Goal: Task Accomplishment & Management: Use online tool/utility

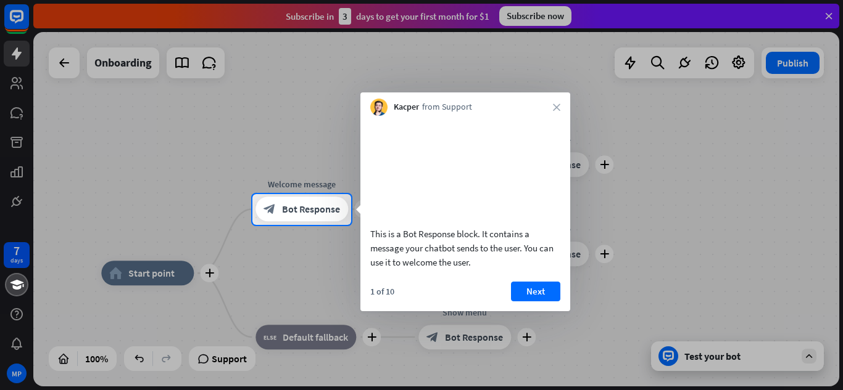
click at [532, 299] on button "Next" at bounding box center [535, 292] width 49 height 20
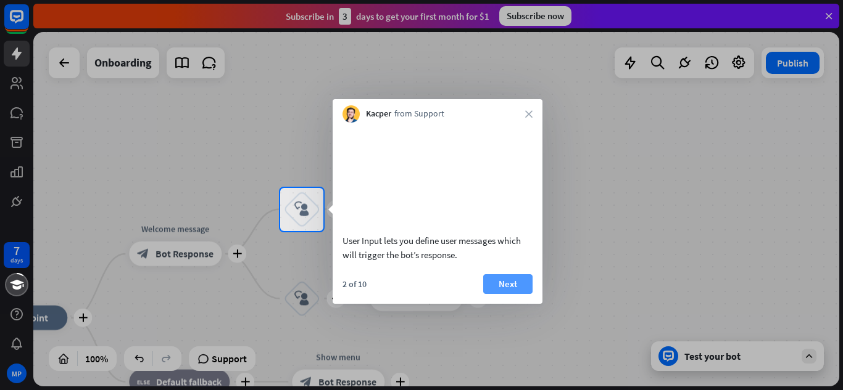
click at [518, 294] on button "Next" at bounding box center [507, 285] width 49 height 20
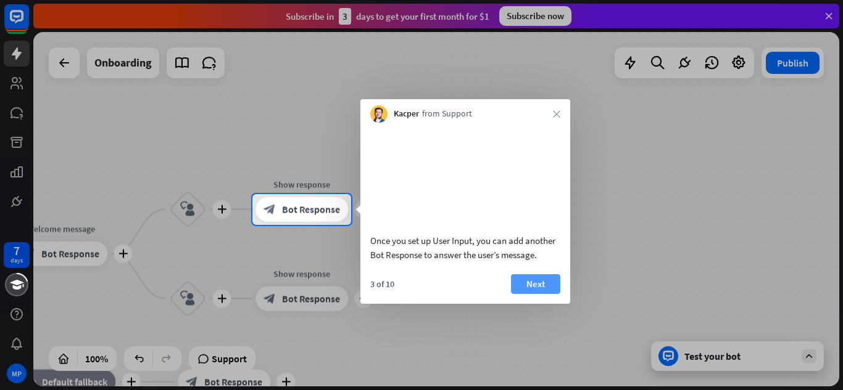
click at [528, 294] on button "Next" at bounding box center [535, 285] width 49 height 20
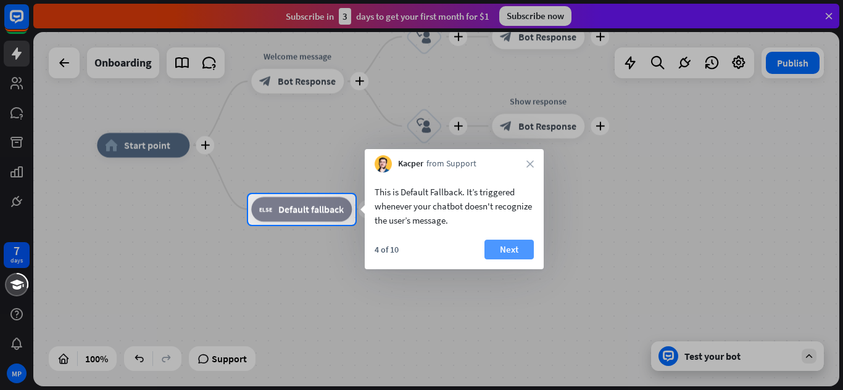
click at [504, 246] on button "Next" at bounding box center [508, 250] width 49 height 20
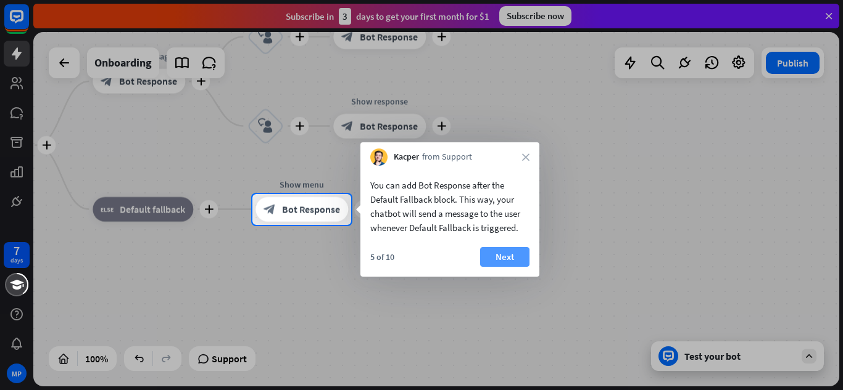
click at [509, 258] on button "Next" at bounding box center [504, 257] width 49 height 20
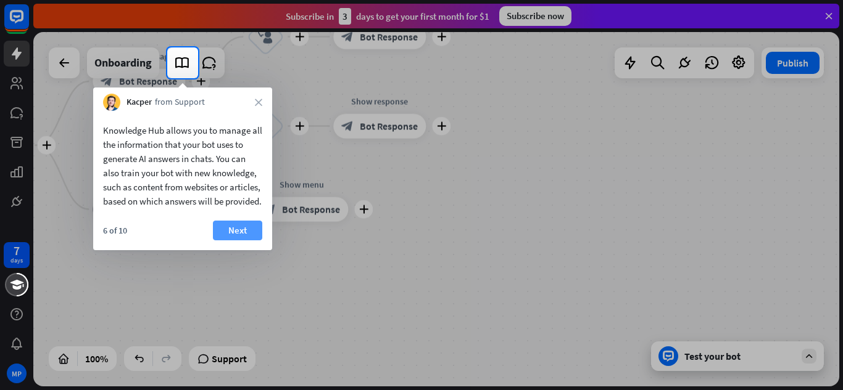
click at [237, 237] on button "Next" at bounding box center [237, 231] width 49 height 20
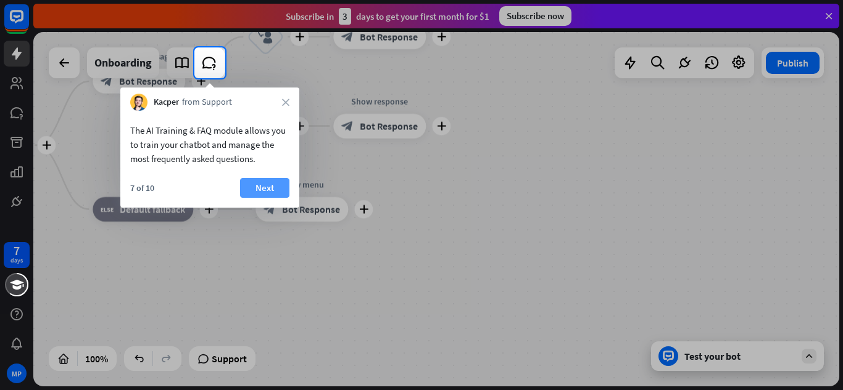
click at [260, 182] on button "Next" at bounding box center [264, 188] width 49 height 20
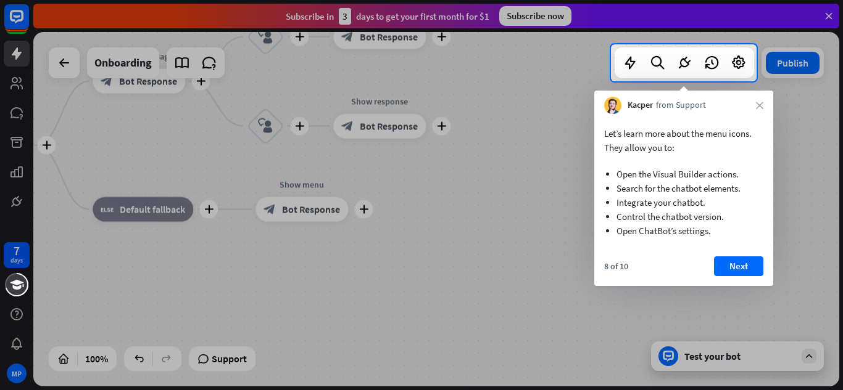
click at [748, 264] on button "Next" at bounding box center [738, 267] width 49 height 20
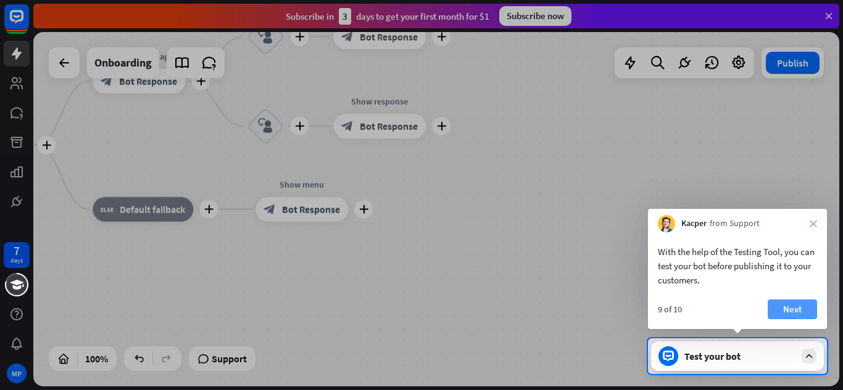
click at [785, 304] on button "Next" at bounding box center [791, 310] width 49 height 20
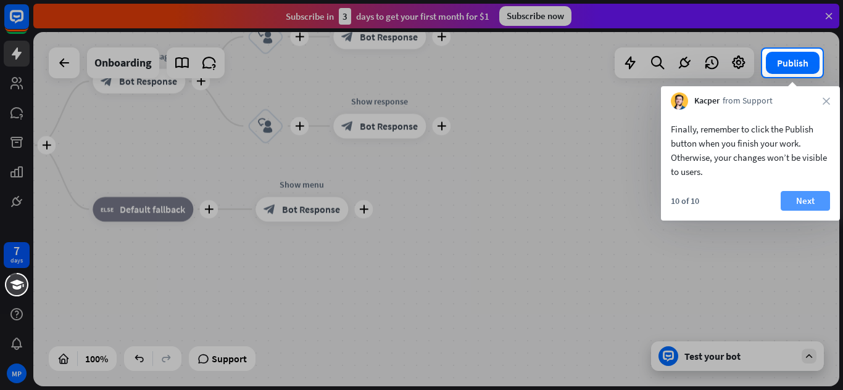
click at [801, 200] on button "Next" at bounding box center [804, 201] width 49 height 20
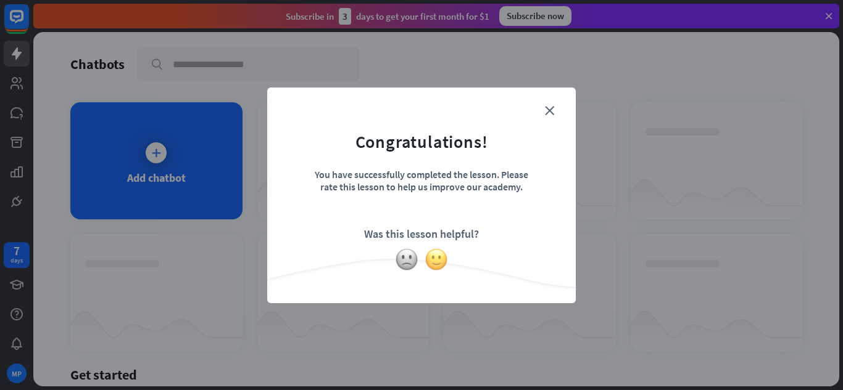
click at [433, 260] on img at bounding box center [435, 259] width 23 height 23
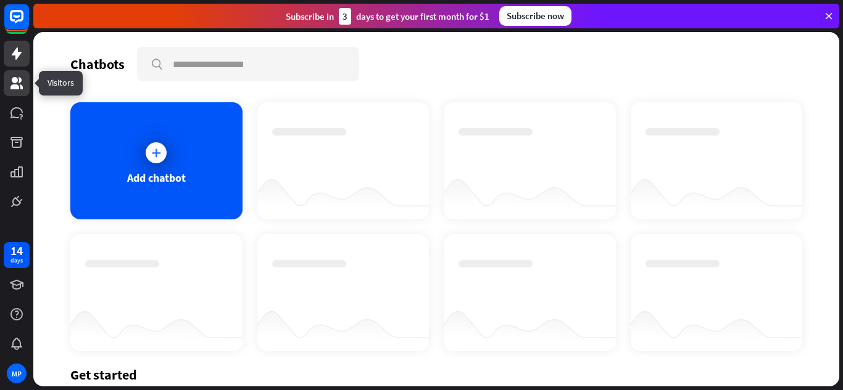
click at [16, 87] on icon at bounding box center [16, 83] width 12 height 12
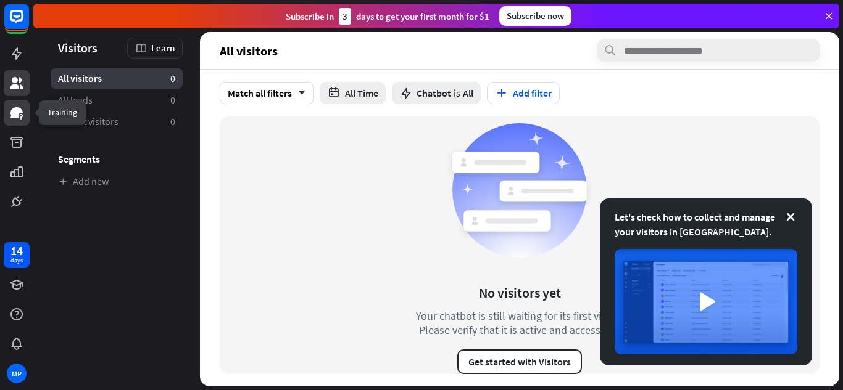
click at [23, 112] on icon at bounding box center [16, 112] width 15 height 15
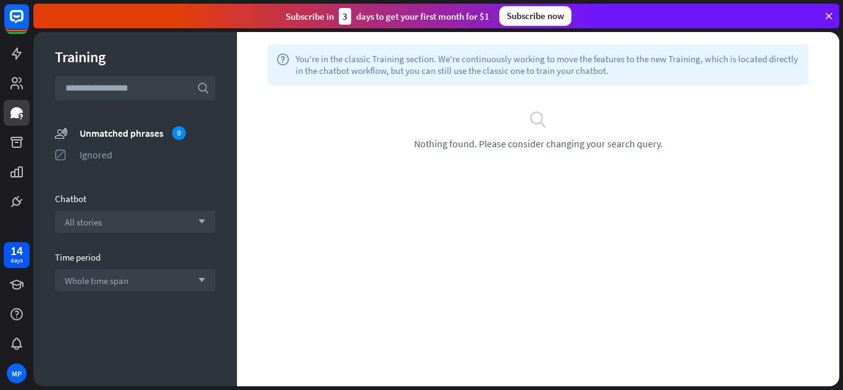
click at [829, 16] on icon at bounding box center [828, 15] width 11 height 11
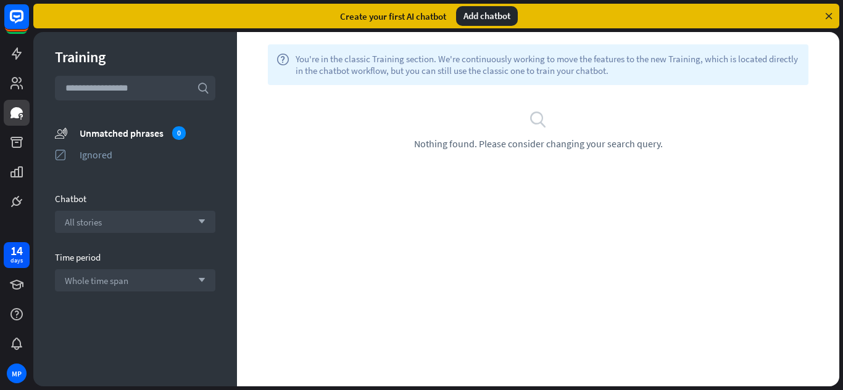
click at [835, 15] on div "Create your first AI chatbot Add chatbot" at bounding box center [436, 16] width 806 height 25
click at [828, 16] on icon at bounding box center [828, 15] width 11 height 11
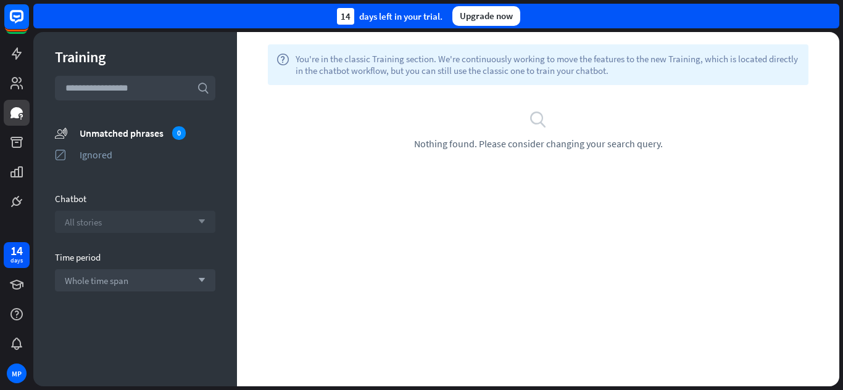
click at [136, 219] on div "All stories arrow_down" at bounding box center [135, 222] width 160 height 22
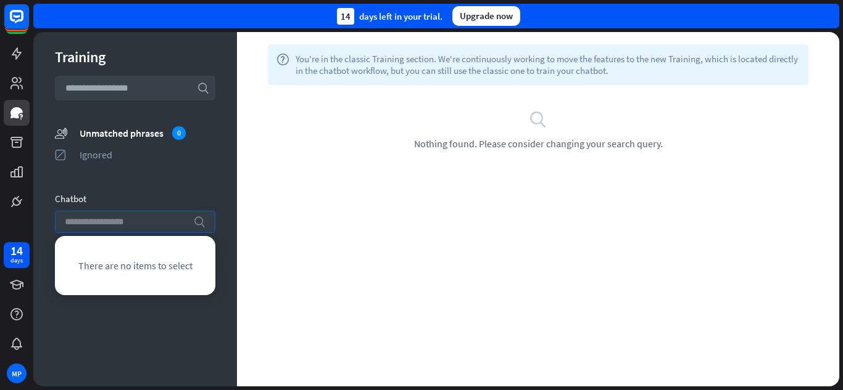
click at [136, 219] on input "search" at bounding box center [126, 222] width 122 height 21
click at [151, 182] on div "Training search unmatched_phrases Unmatched phrases 0 ignored Ignored Chatbot s…" at bounding box center [135, 209] width 204 height 355
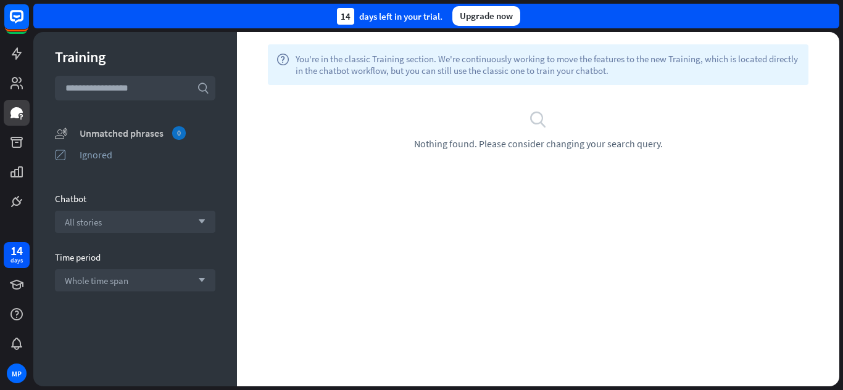
click at [118, 130] on div "Unmatched phrases 0" at bounding box center [148, 133] width 136 height 14
click at [107, 278] on span "Whole time span" at bounding box center [97, 281] width 64 height 12
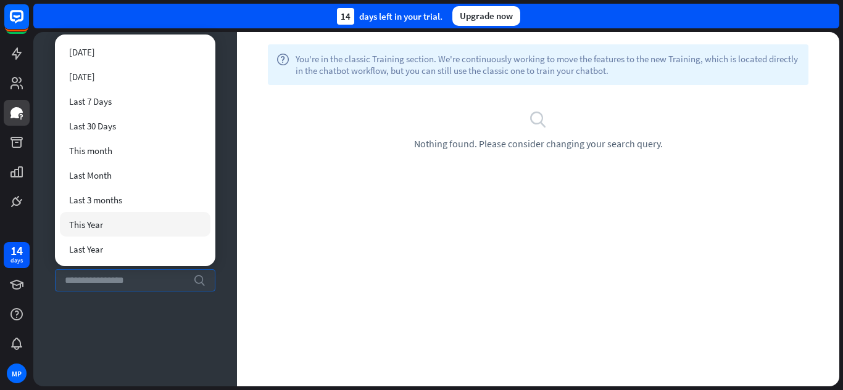
click at [264, 203] on div "help You're in the classic Training section. We're continuously working to move…" at bounding box center [538, 209] width 602 height 355
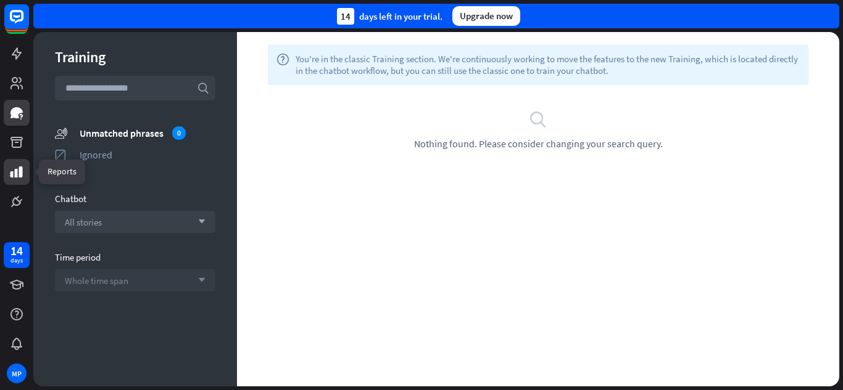
click at [14, 172] on icon at bounding box center [16, 172] width 15 height 15
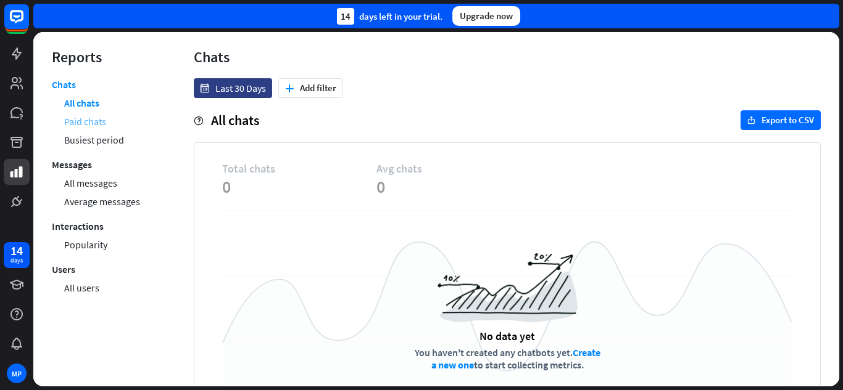
click at [89, 124] on link "Paid chats" at bounding box center [85, 121] width 42 height 19
click at [93, 141] on link "Busiest period" at bounding box center [94, 140] width 60 height 19
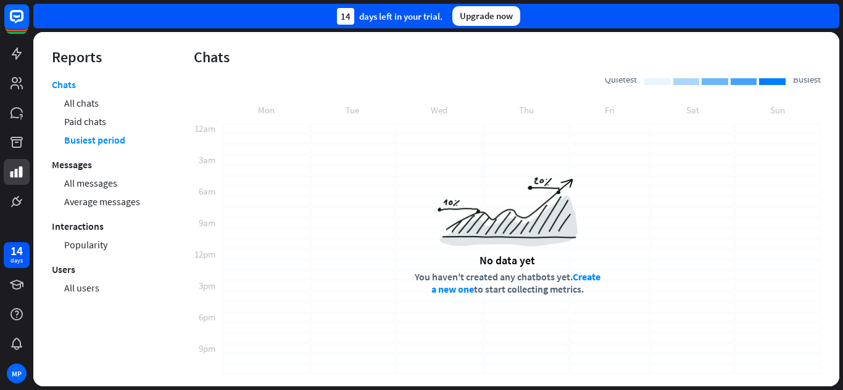
scroll to position [70, 0]
click at [95, 183] on link "All messages" at bounding box center [90, 183] width 53 height 19
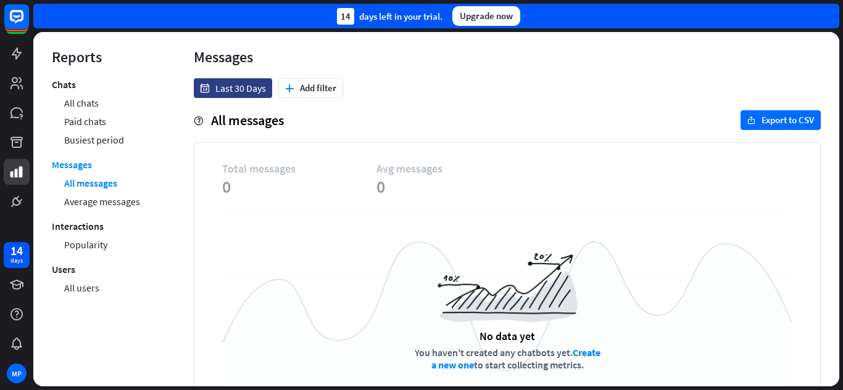
click at [96, 203] on link "Average messages" at bounding box center [102, 201] width 76 height 19
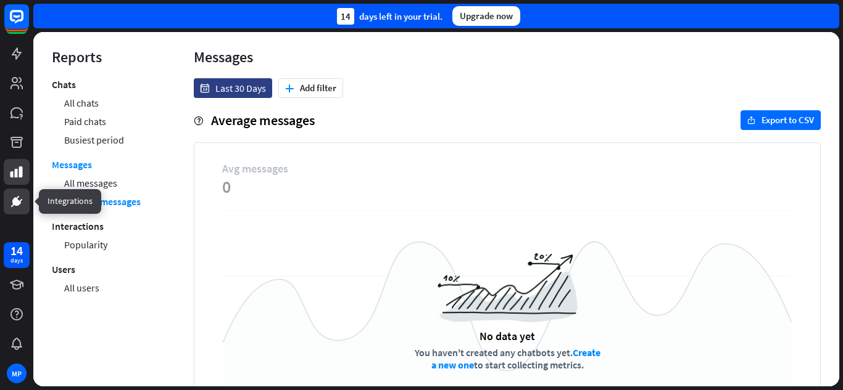
click at [17, 200] on icon at bounding box center [16, 201] width 9 height 9
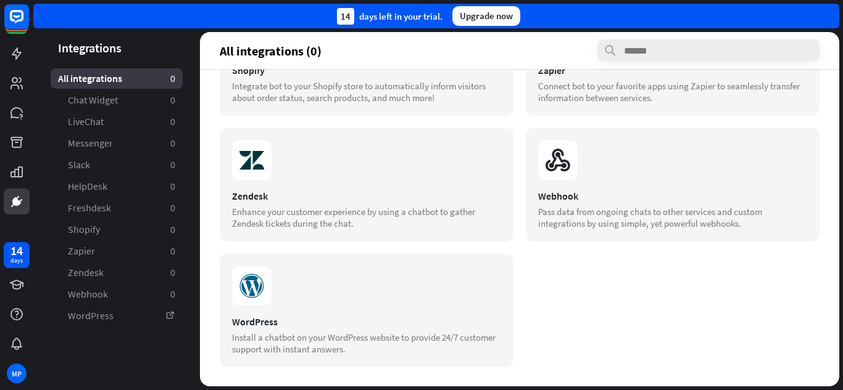
scroll to position [465, 0]
click at [22, 89] on icon at bounding box center [16, 83] width 12 height 12
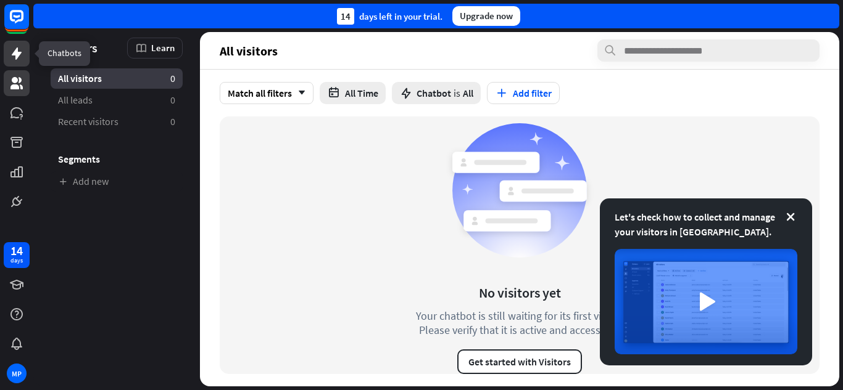
click at [17, 51] on icon at bounding box center [17, 53] width 10 height 12
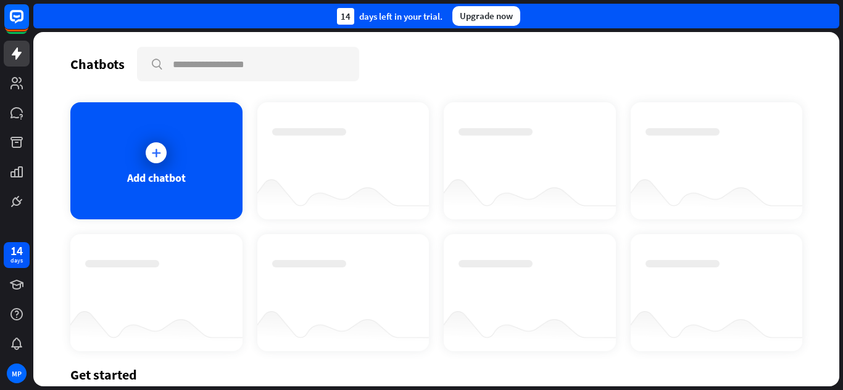
click at [323, 149] on div at bounding box center [343, 149] width 142 height 43
click at [147, 149] on div at bounding box center [156, 152] width 21 height 21
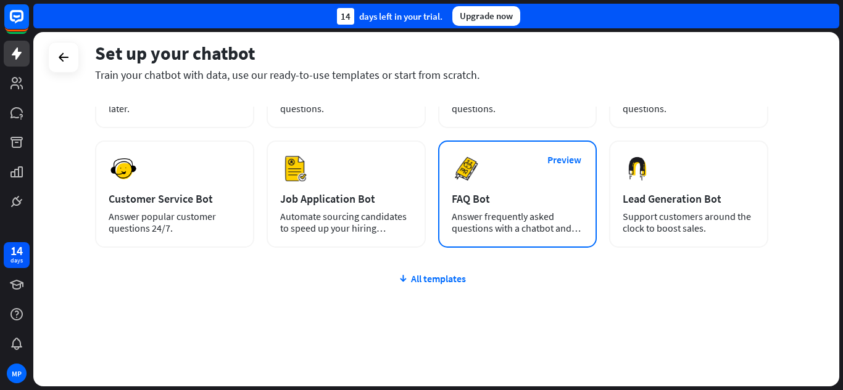
scroll to position [155, 0]
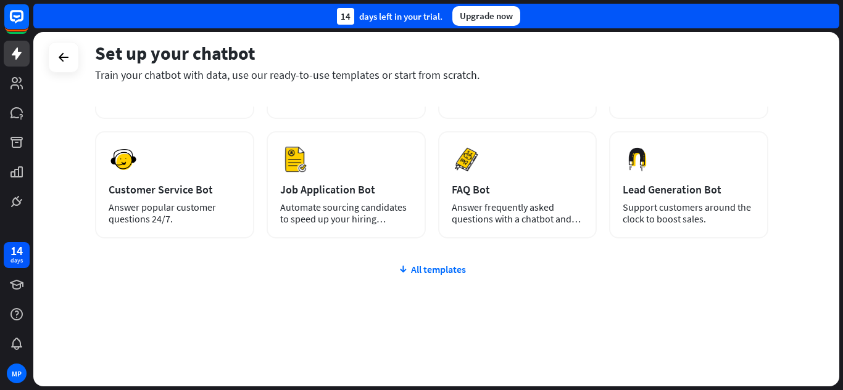
click at [448, 277] on div "plus Blank Bot Create a blank chatbot, which you can train and customize later.…" at bounding box center [431, 197] width 673 height 380
click at [447, 273] on div "All templates" at bounding box center [431, 269] width 673 height 12
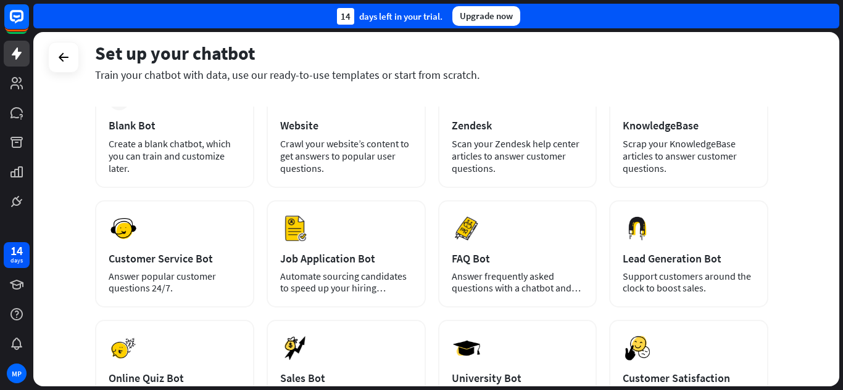
scroll to position [148, 0]
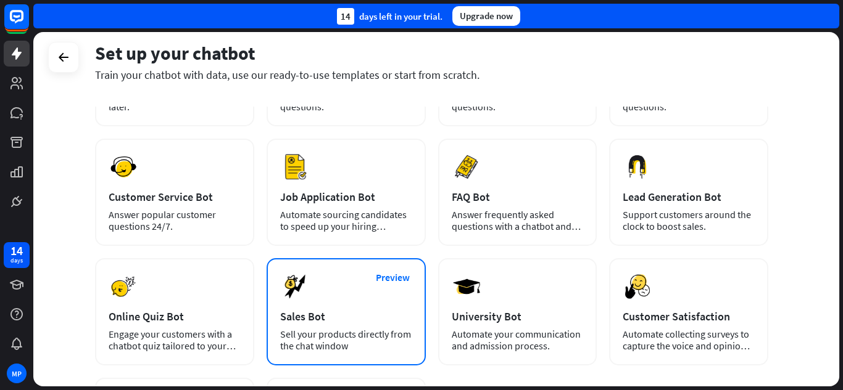
click at [357, 310] on div "Sales Bot" at bounding box center [346, 317] width 132 height 14
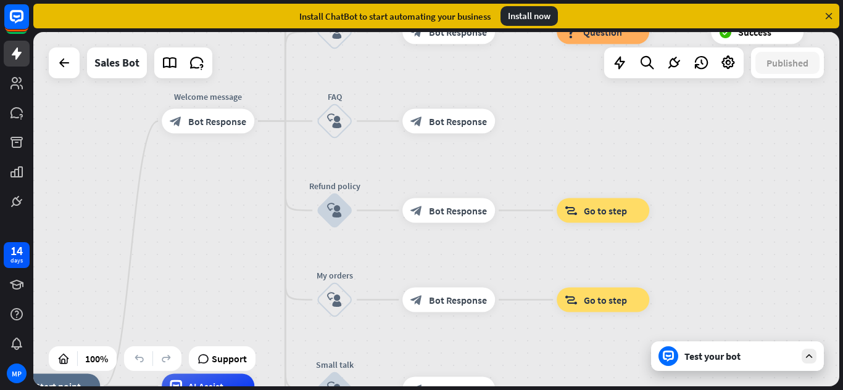
drag, startPoint x: 448, startPoint y: 132, endPoint x: 261, endPoint y: 309, distance: 257.5
click at [261, 309] on div "home_2 Start point Welcome message block_bot_response Bot Response Main menu bl…" at bounding box center [436, 209] width 806 height 355
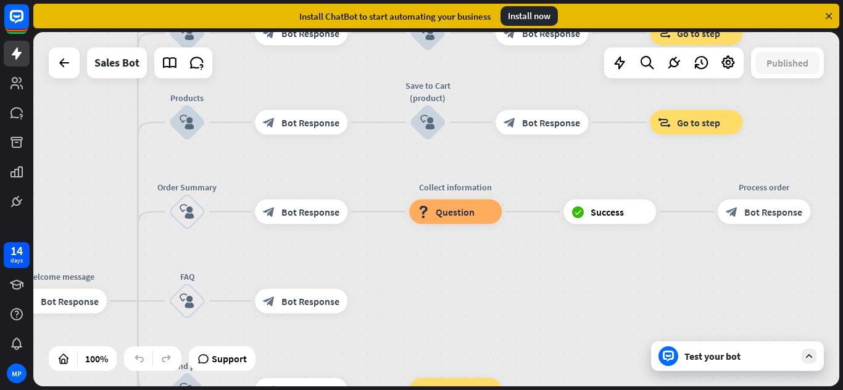
drag, startPoint x: 378, startPoint y: 167, endPoint x: 231, endPoint y: 347, distance: 232.8
click at [231, 347] on div "home_2 Start point Welcome message block_bot_response Bot Response Main menu bl…" at bounding box center [436, 209] width 806 height 355
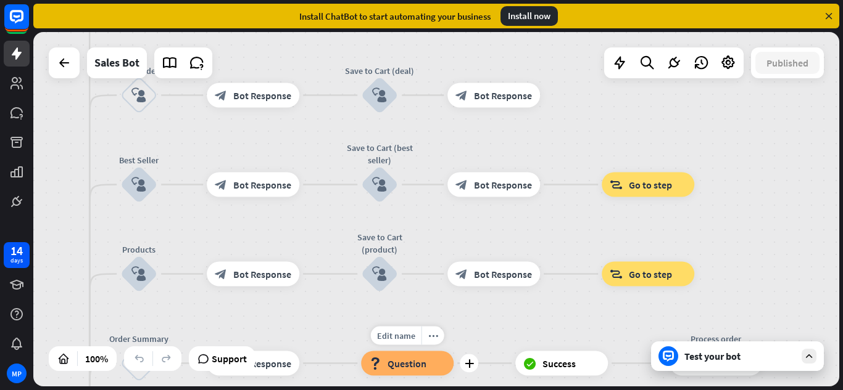
drag, startPoint x: 389, startPoint y: 183, endPoint x: 341, endPoint y: 347, distance: 171.0
click at [361, 352] on div "Edit name more_horiz plus Collect information block_question Question" at bounding box center [407, 364] width 93 height 25
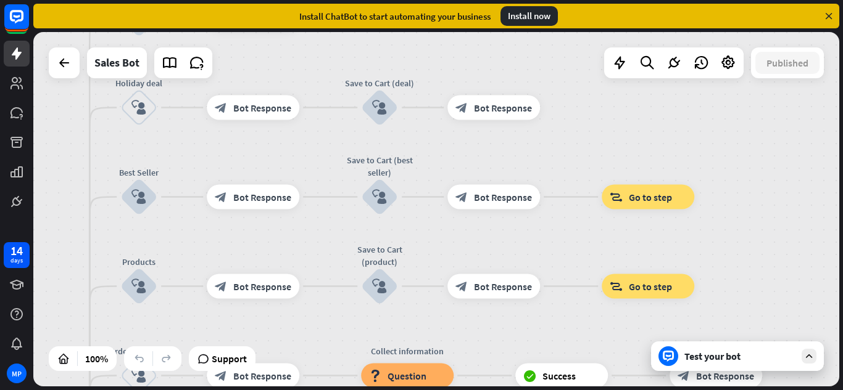
drag, startPoint x: 379, startPoint y: 175, endPoint x: 320, endPoint y: 250, distance: 96.3
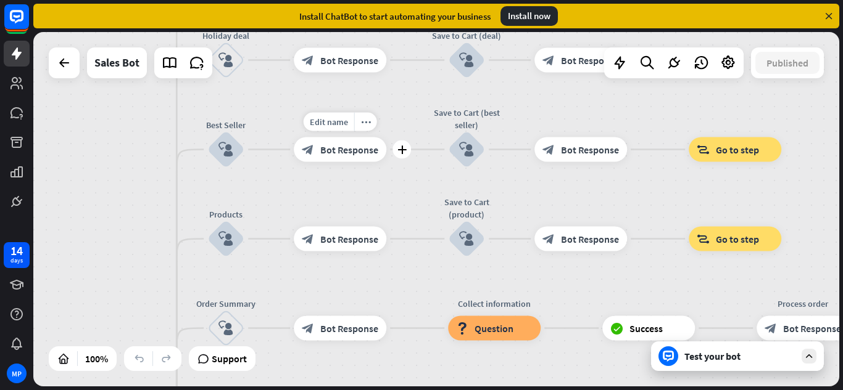
drag, startPoint x: 305, startPoint y: 227, endPoint x: 366, endPoint y: 105, distance: 136.6
click at [366, 138] on div "Edit name more_horiz plus block_bot_response Bot Response" at bounding box center [340, 150] width 93 height 25
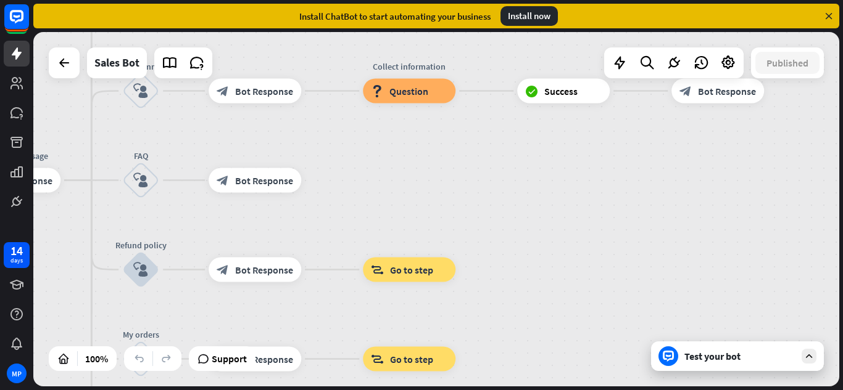
drag, startPoint x: 499, startPoint y: 298, endPoint x: 456, endPoint y: 134, distance: 169.5
click at [456, 134] on div "home_2 Start point Welcome message block_bot_response Bot Response Main menu bl…" at bounding box center [436, 209] width 806 height 355
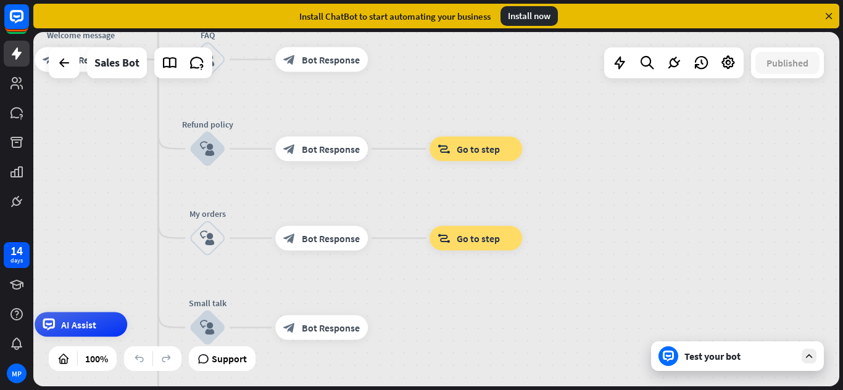
drag, startPoint x: 373, startPoint y: 204, endPoint x: 436, endPoint y: 103, distance: 119.5
click at [435, 105] on div "home_2 Start point Welcome message block_bot_response Bot Response Main menu bl…" at bounding box center [436, 209] width 806 height 355
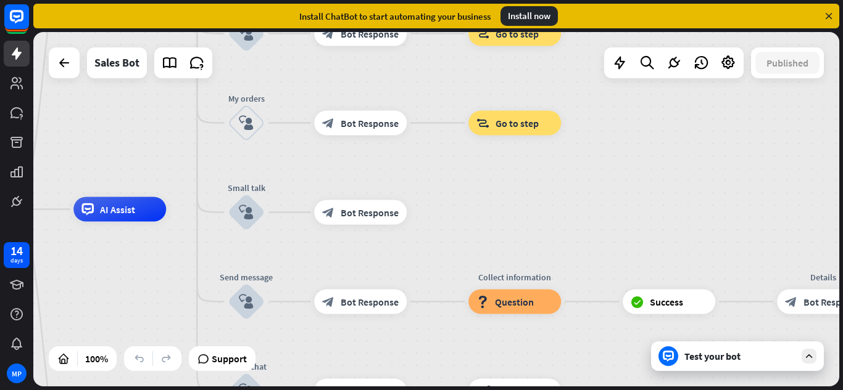
drag, startPoint x: 408, startPoint y: 297, endPoint x: 456, endPoint y: 139, distance: 164.3
click at [456, 141] on div "home_2 Start point Welcome message block_bot_response Bot Response Main menu bl…" at bounding box center [436, 209] width 806 height 355
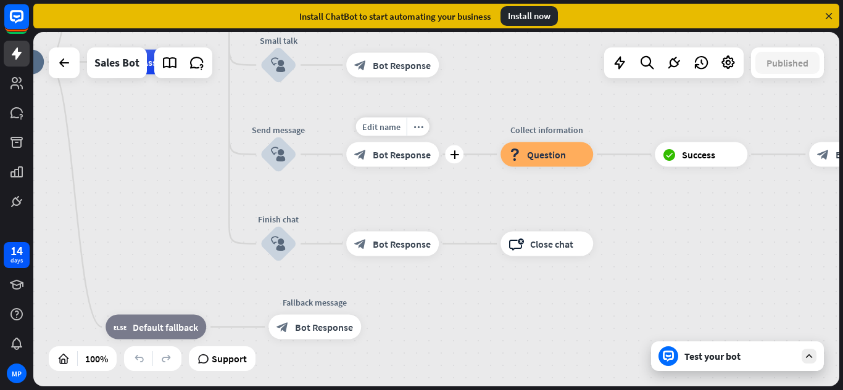
drag, startPoint x: 418, startPoint y: 252, endPoint x: 440, endPoint y: 141, distance: 113.7
click at [439, 142] on div "Edit name more_horiz plus block_bot_response Bot Response" at bounding box center [392, 154] width 93 height 25
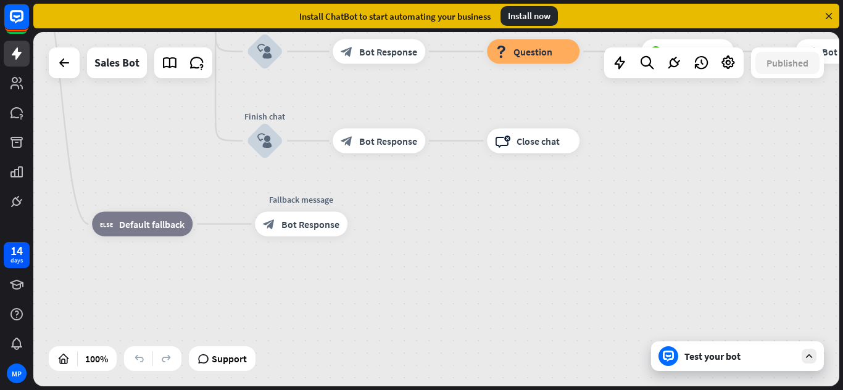
drag, startPoint x: 469, startPoint y: 288, endPoint x: 455, endPoint y: 194, distance: 95.4
click at [455, 194] on div "home_2 Start point Welcome message block_bot_response Bot Response Main menu bl…" at bounding box center [341, 136] width 806 height 355
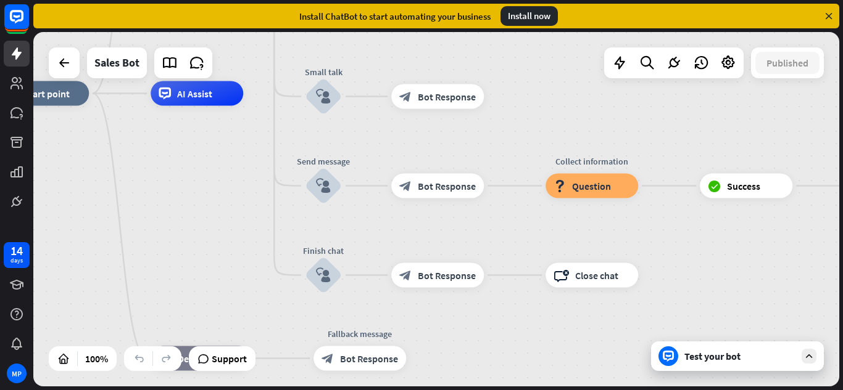
drag, startPoint x: 429, startPoint y: 213, endPoint x: 497, endPoint y: 350, distance: 152.6
click at [496, 350] on div "home_2 Start point Welcome message block_bot_response Bot Response Main menu bl…" at bounding box center [399, 271] width 806 height 355
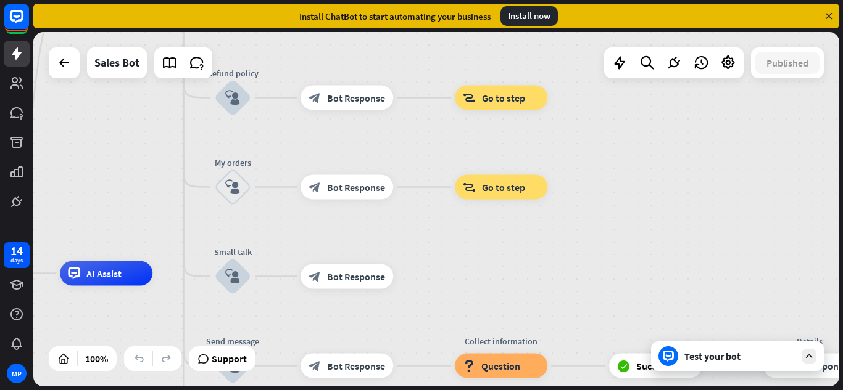
drag, startPoint x: 541, startPoint y: 115, endPoint x: 441, endPoint y: 295, distance: 206.5
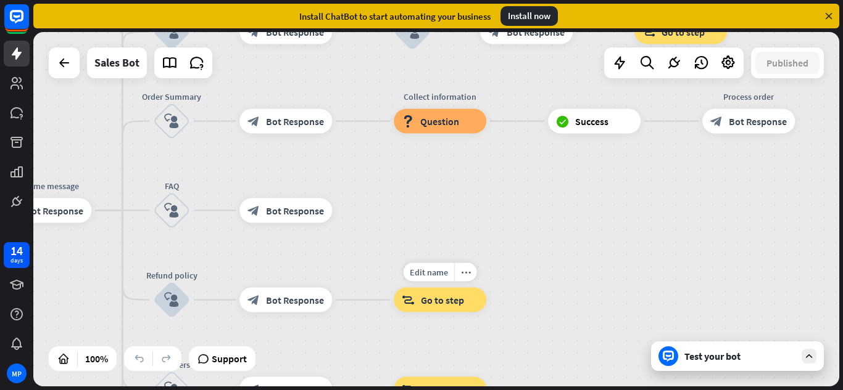
drag, startPoint x: 448, startPoint y: 131, endPoint x: 389, endPoint y: 330, distance: 208.0
click at [394, 313] on div "Edit name more_horiz block_goto Go to step" at bounding box center [440, 300] width 93 height 25
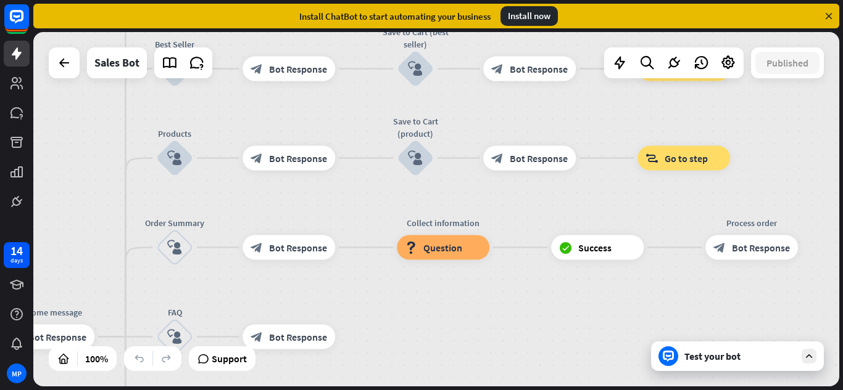
drag, startPoint x: 385, startPoint y: 174, endPoint x: 388, endPoint y: 300, distance: 126.5
click at [388, 300] on div "home_2 Start point Welcome message block_bot_response Bot Response Main menu bl…" at bounding box center [436, 209] width 806 height 355
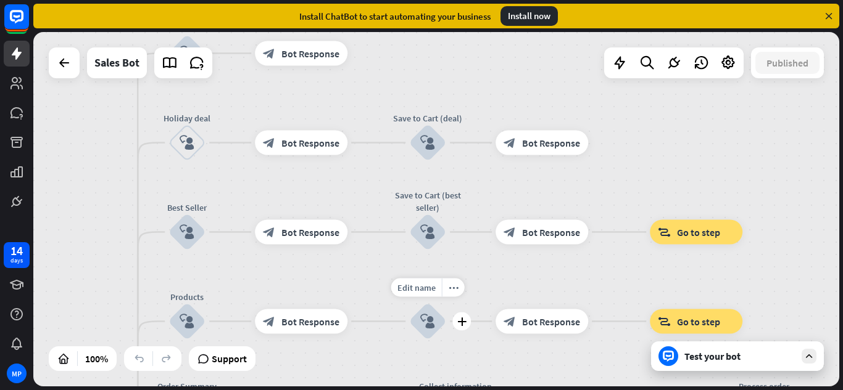
drag, startPoint x: 378, startPoint y: 131, endPoint x: 389, endPoint y: 287, distance: 156.5
click at [409, 304] on div "Edit name more_horiz plus block_user_input" at bounding box center [427, 322] width 37 height 37
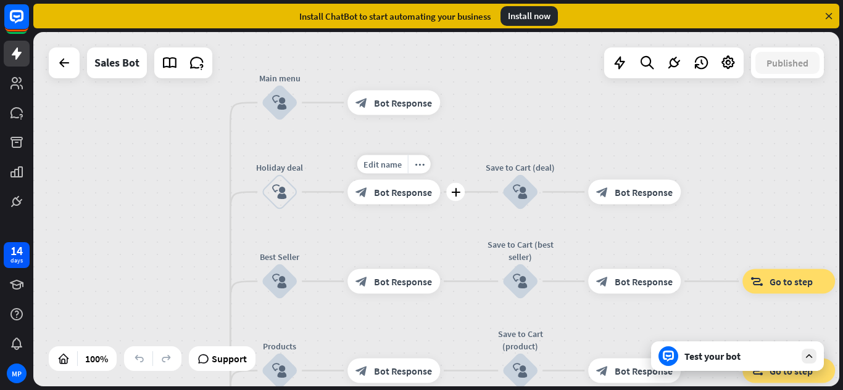
drag, startPoint x: 357, startPoint y: 121, endPoint x: 450, endPoint y: 167, distance: 103.5
click at [440, 180] on div "Edit name more_horiz plus block_bot_response Bot Response" at bounding box center [393, 192] width 93 height 25
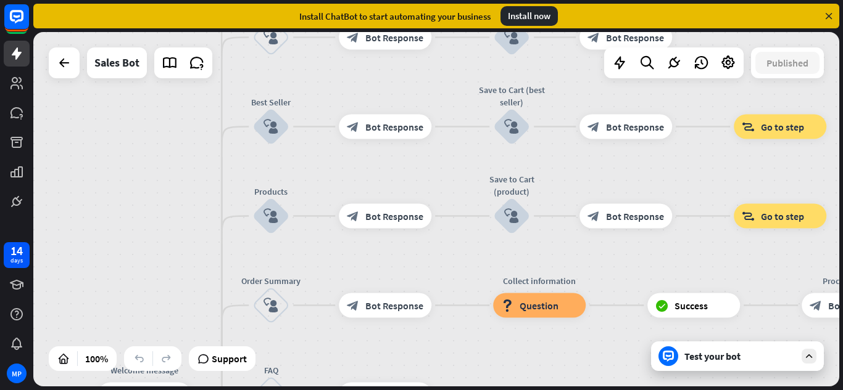
drag, startPoint x: 177, startPoint y: 282, endPoint x: 168, endPoint y: 127, distance: 155.1
click at [168, 127] on div "home_2 Start point Welcome message block_bot_response Bot Response Main menu bl…" at bounding box center [436, 209] width 806 height 355
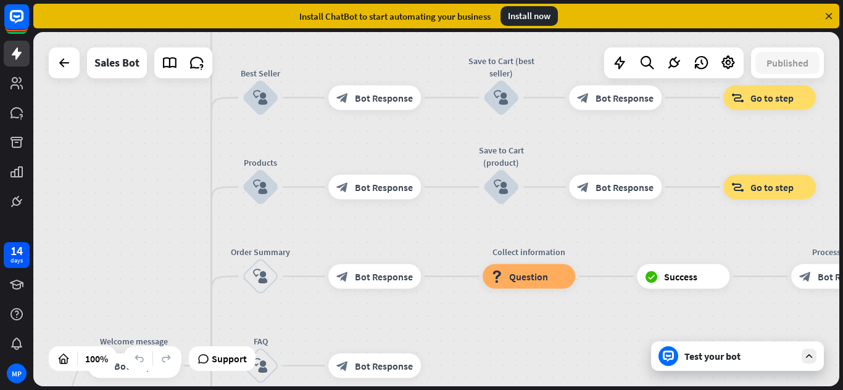
drag, startPoint x: 188, startPoint y: 224, endPoint x: 182, endPoint y: 216, distance: 10.1
click at [182, 216] on div "home_2 Start point Welcome message block_bot_response Bot Response Main menu bl…" at bounding box center [436, 209] width 806 height 355
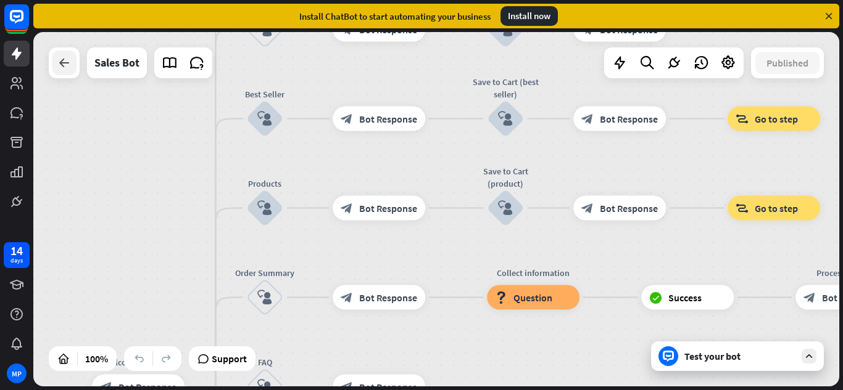
click at [62, 73] on div at bounding box center [64, 63] width 25 height 25
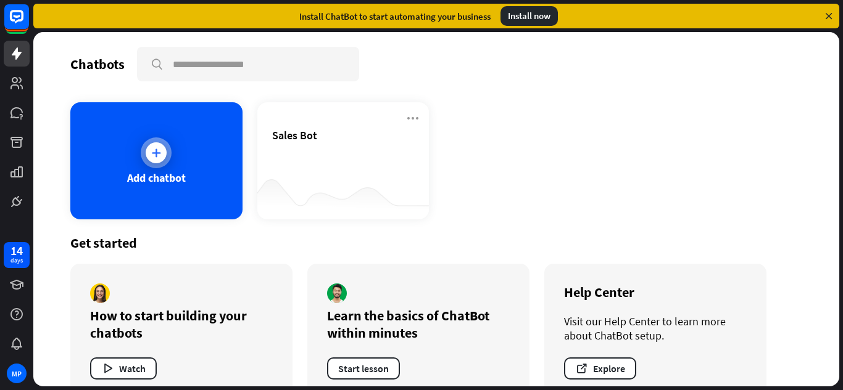
click at [212, 172] on div "Add chatbot" at bounding box center [156, 160] width 172 height 117
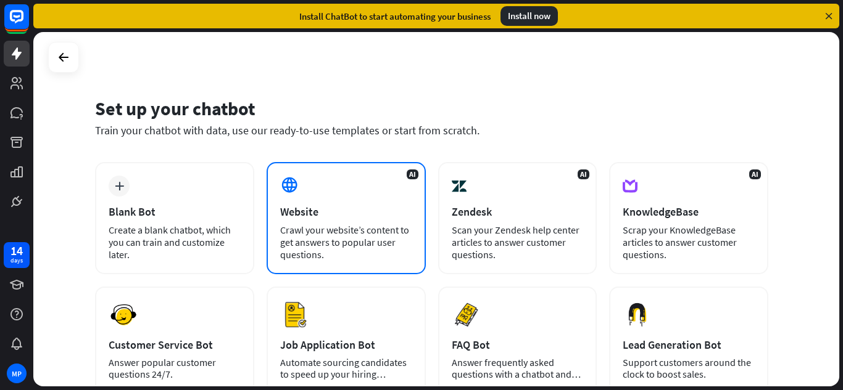
click at [302, 215] on div "Website" at bounding box center [346, 212] width 132 height 14
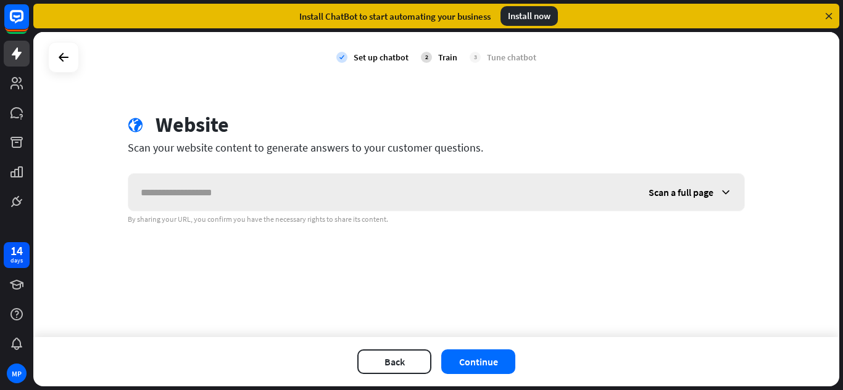
click at [252, 187] on input "text" at bounding box center [382, 192] width 508 height 37
type input "**********"
click at [503, 362] on button "Continue" at bounding box center [478, 362] width 74 height 25
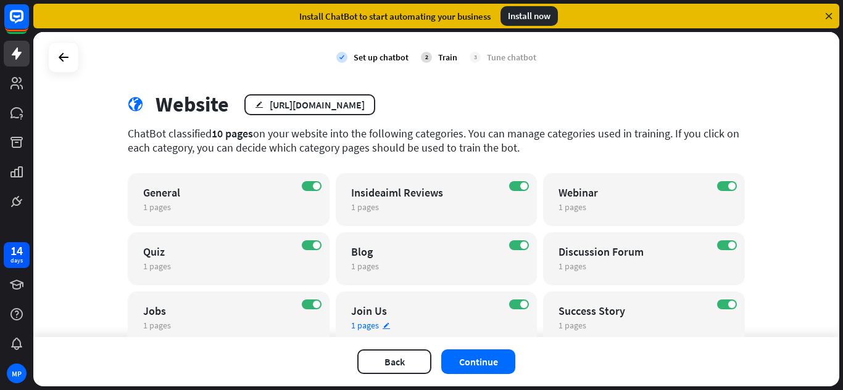
scroll to position [126, 0]
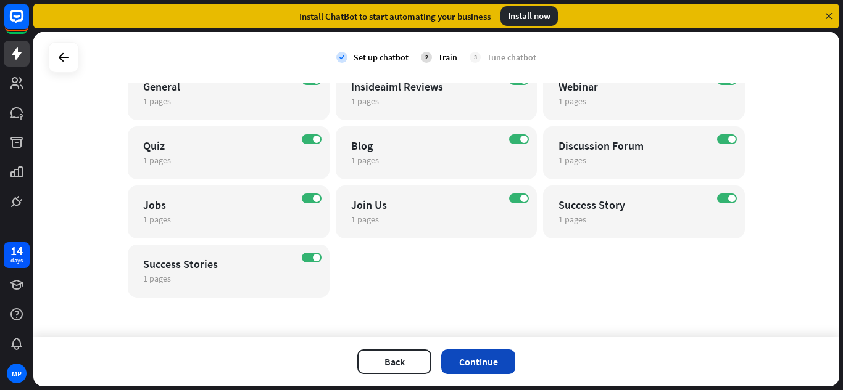
click at [475, 361] on button "Continue" at bounding box center [478, 362] width 74 height 25
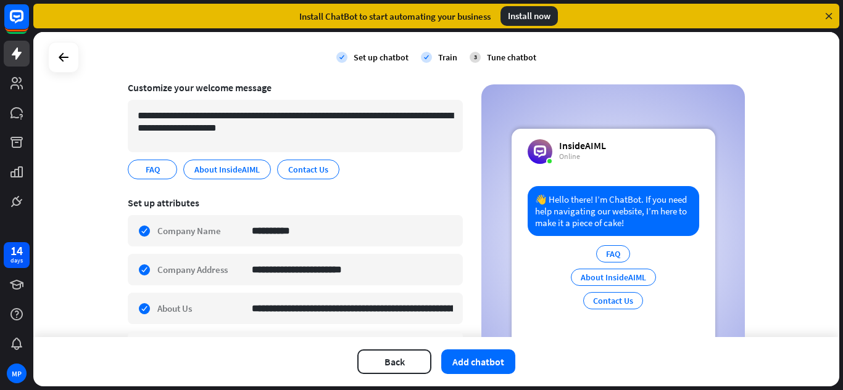
scroll to position [0, 0]
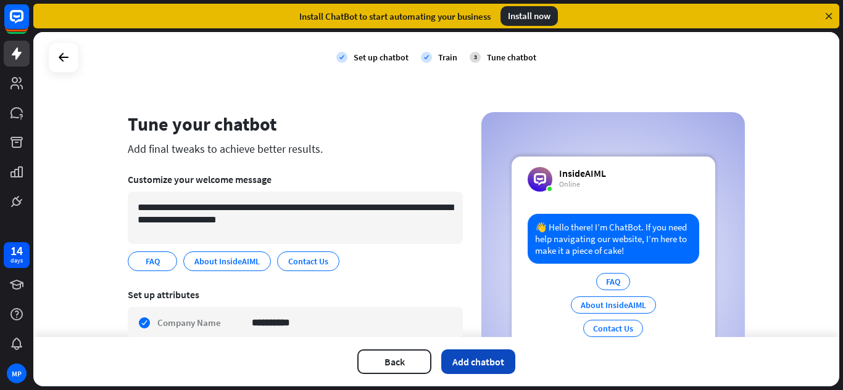
click at [468, 360] on button "Add chatbot" at bounding box center [478, 362] width 74 height 25
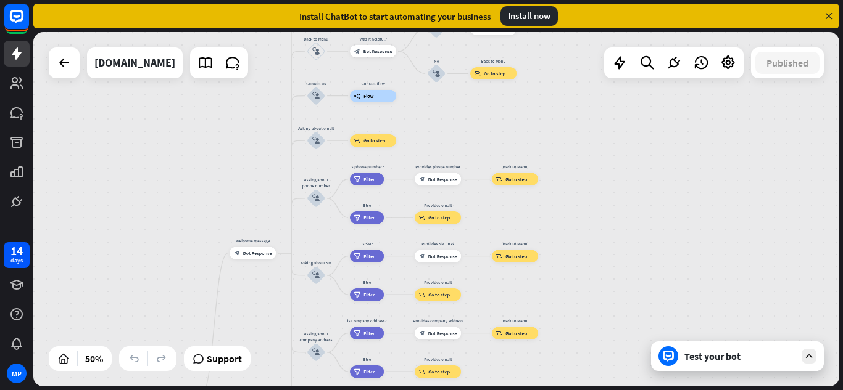
drag, startPoint x: 410, startPoint y: 161, endPoint x: 262, endPoint y: 311, distance: 210.7
click at [262, 311] on div "home_2 Start point Welcome message block_bot_response Bot Response About us blo…" at bounding box center [436, 209] width 806 height 355
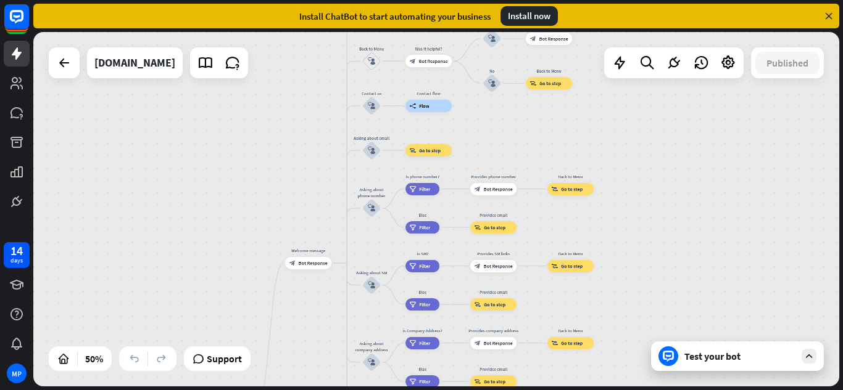
drag, startPoint x: 432, startPoint y: 122, endPoint x: 488, endPoint y: 131, distance: 56.4
click at [488, 131] on div "home_2 Start point Welcome message block_bot_response Bot Response About us blo…" at bounding box center [436, 209] width 806 height 355
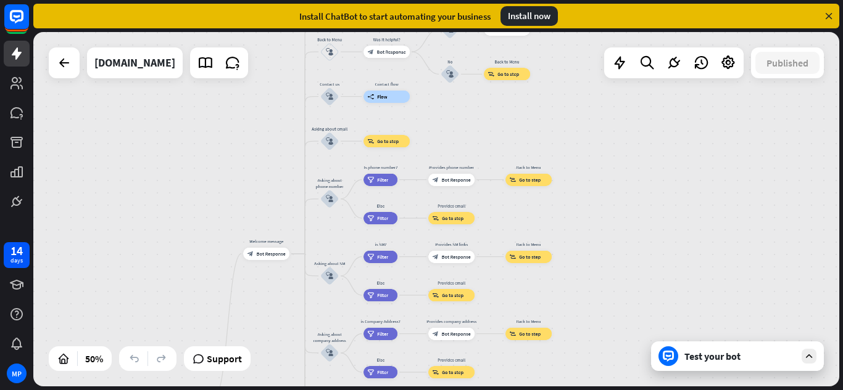
drag, startPoint x: 692, startPoint y: 202, endPoint x: 650, endPoint y: 192, distance: 43.0
click at [650, 192] on div "home_2 Start point Welcome message block_bot_response Bot Response About us blo…" at bounding box center [436, 209] width 806 height 355
click at [384, 186] on div "Edit name more_horiz plus Is phone number? filter Filter" at bounding box center [380, 180] width 34 height 12
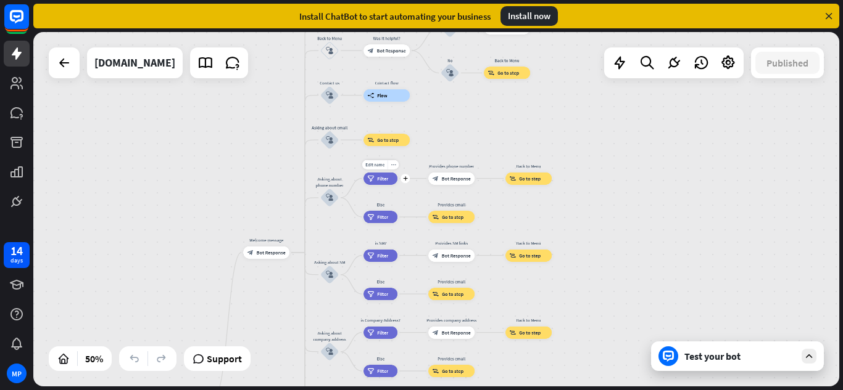
click at [384, 185] on div "Edit name more_horiz plus filter Filter" at bounding box center [380, 179] width 34 height 12
click at [383, 183] on div "filter Filter" at bounding box center [380, 179] width 34 height 12
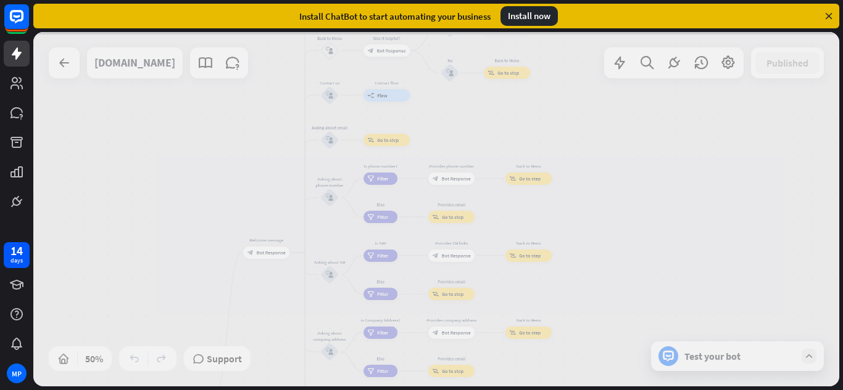
click at [382, 182] on div at bounding box center [436, 209] width 806 height 355
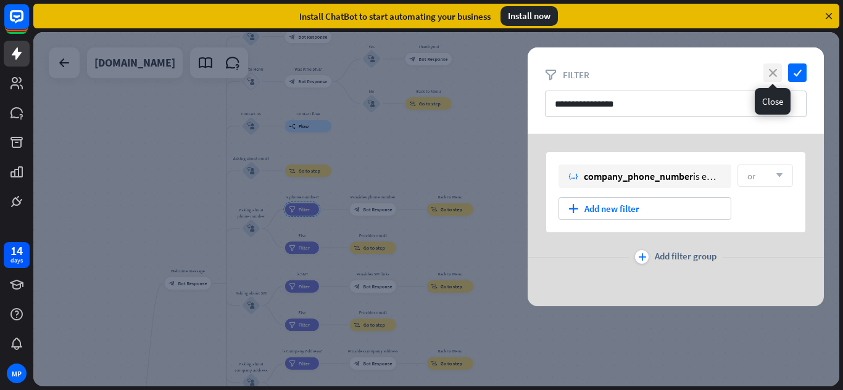
click at [779, 73] on icon "close" at bounding box center [772, 73] width 19 height 19
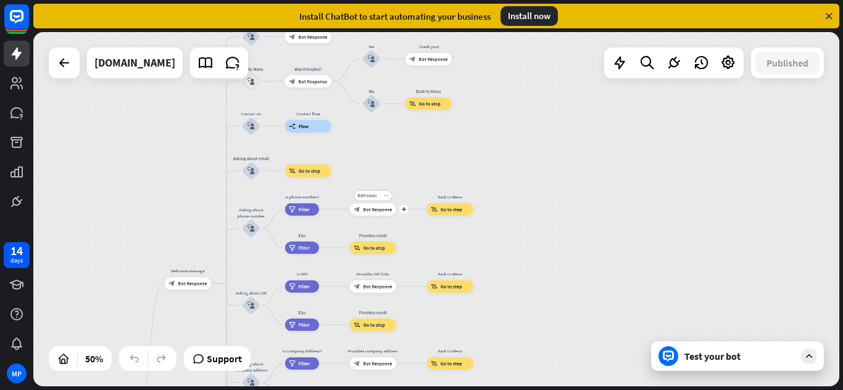
click at [372, 205] on div "block_bot_response Bot Response" at bounding box center [373, 210] width 46 height 12
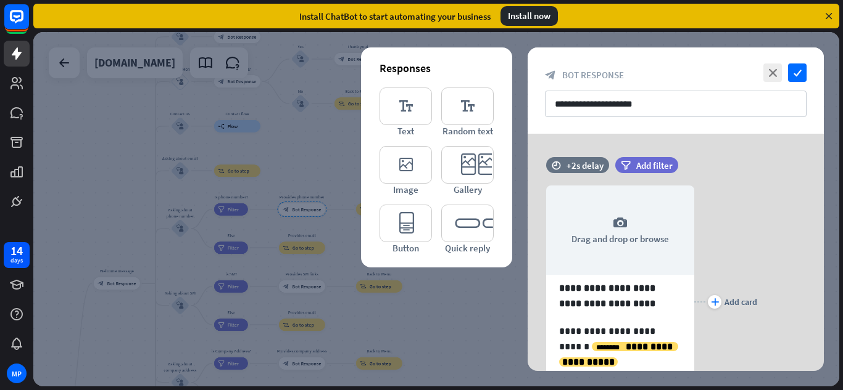
click at [725, 40] on div at bounding box center [436, 209] width 806 height 355
